Goal: Navigation & Orientation: Find specific page/section

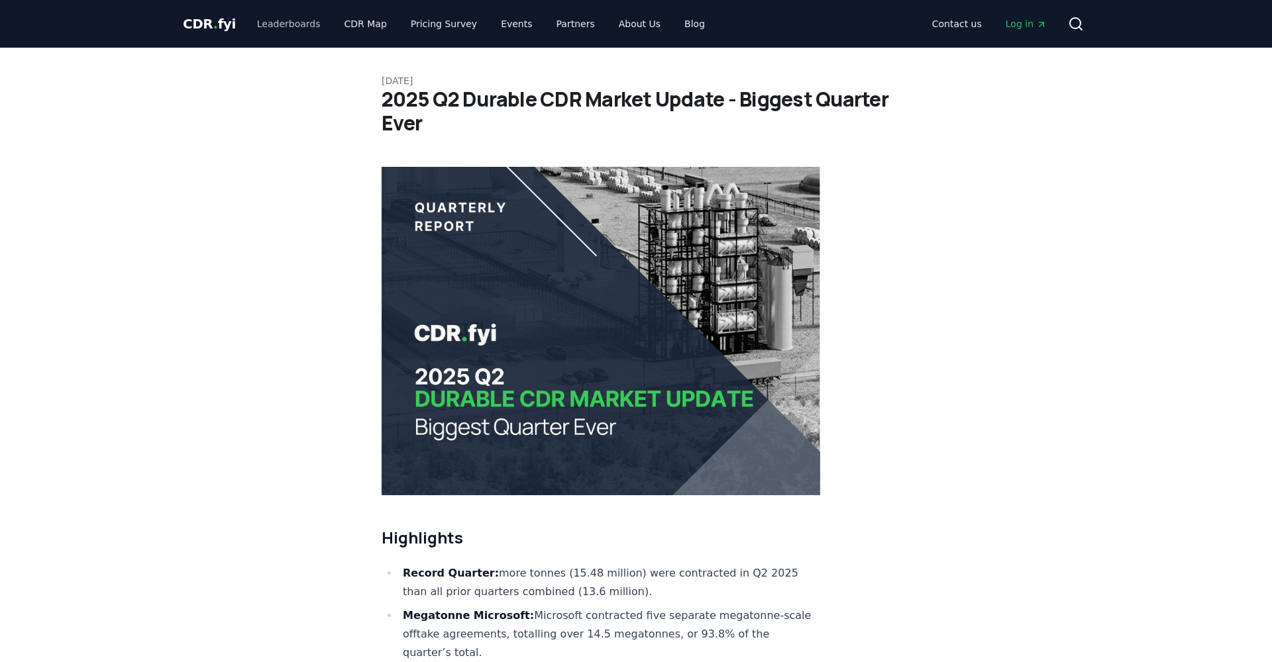
click at [281, 22] on link "Leaderboards" at bounding box center [288, 24] width 85 height 24
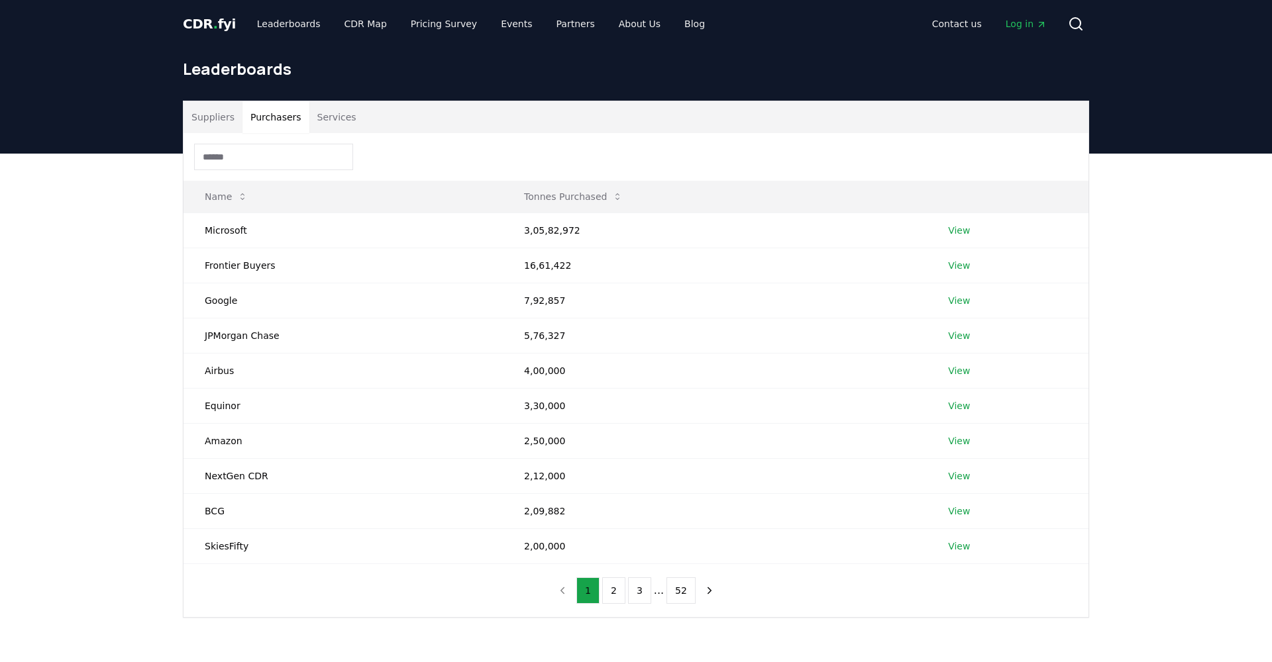
click at [281, 118] on button "Purchasers" at bounding box center [275, 117] width 67 height 32
click at [964, 371] on link "View" at bounding box center [959, 370] width 22 height 13
